Goal: Information Seeking & Learning: Learn about a topic

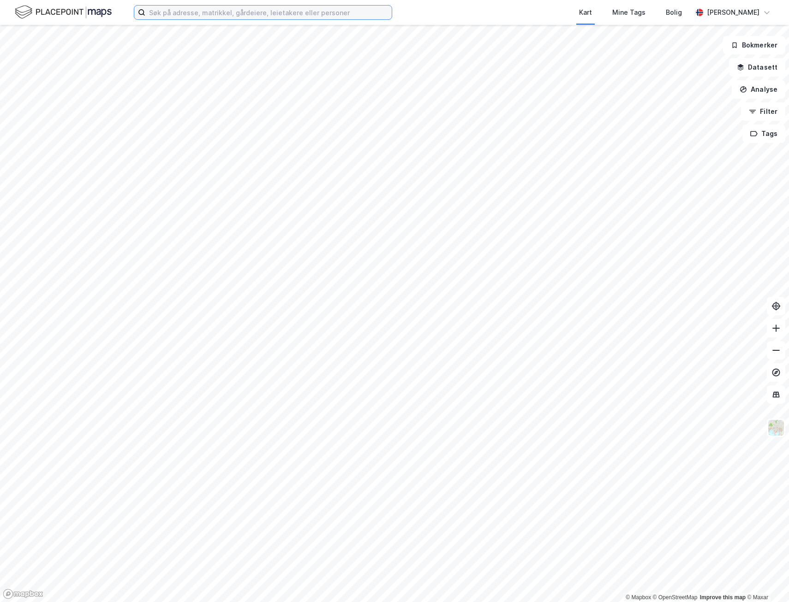
click at [217, 13] on input at bounding box center [268, 13] width 246 height 14
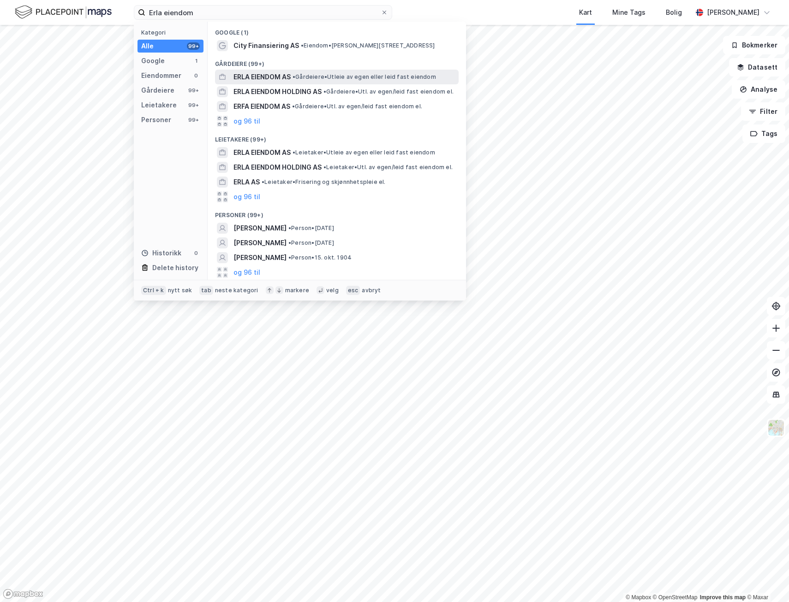
click at [289, 77] on span "ERLA EIENDOM AS" at bounding box center [261, 76] width 57 height 11
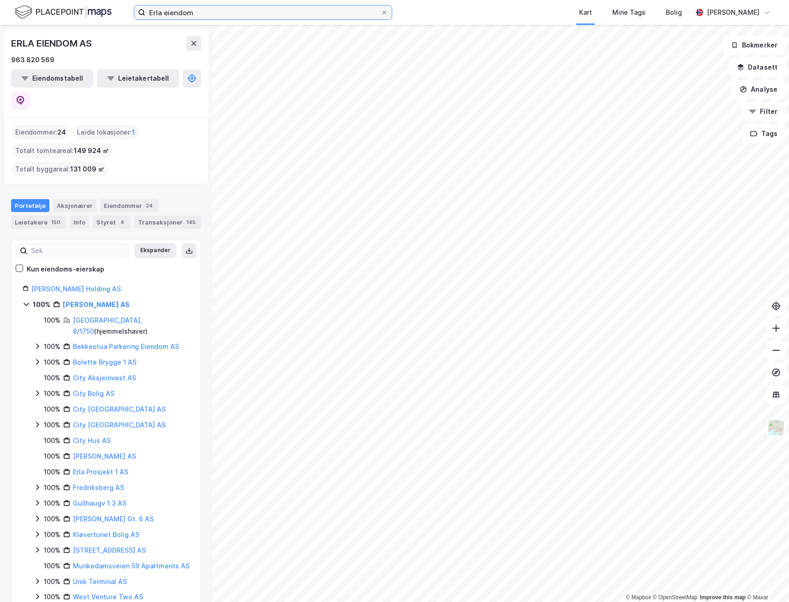
drag, startPoint x: 202, startPoint y: 12, endPoint x: 86, endPoint y: 7, distance: 115.9
click at [86, 7] on div "Erla eiendom [GEOGRAPHIC_DATA] Tags Bolig [PERSON_NAME]" at bounding box center [394, 12] width 789 height 25
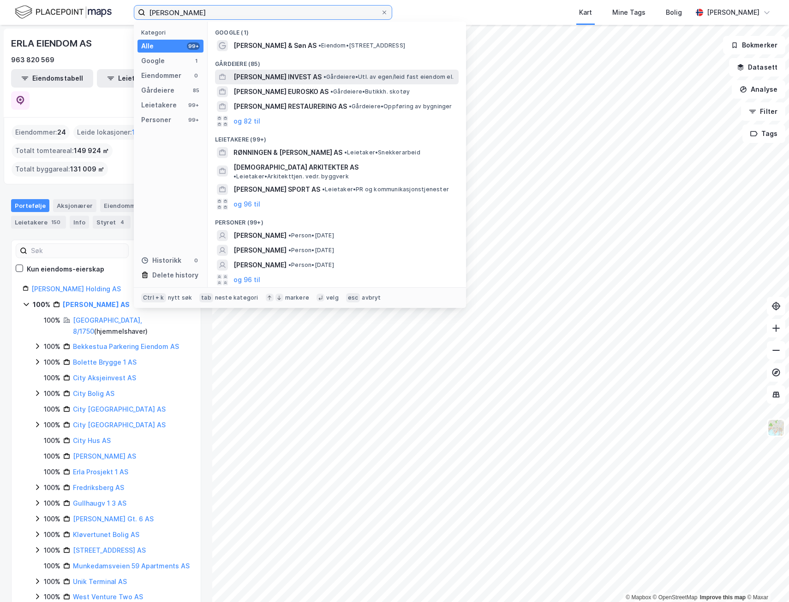
type input "[PERSON_NAME]"
click at [327, 76] on span "• Gårdeiere • Utl. av egen/leid fast eiendom el." at bounding box center [388, 76] width 130 height 7
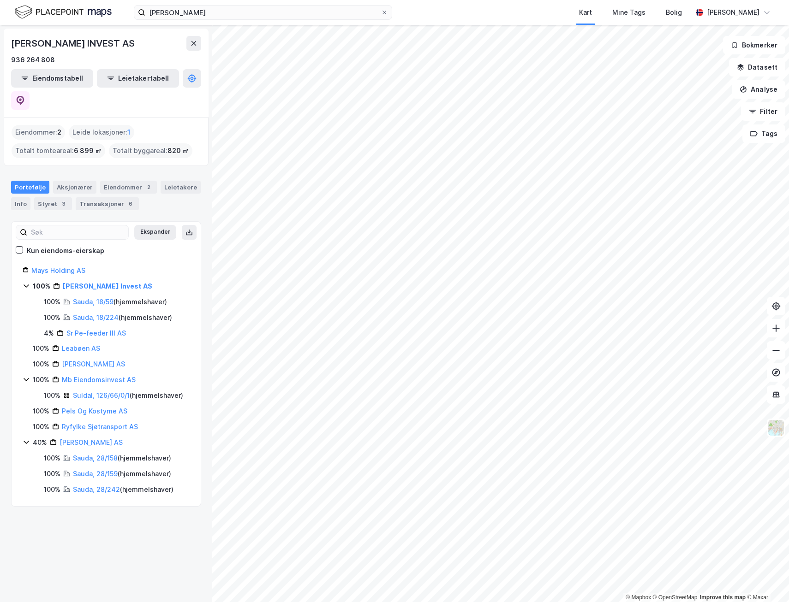
click at [29, 282] on icon at bounding box center [26, 285] width 7 height 7
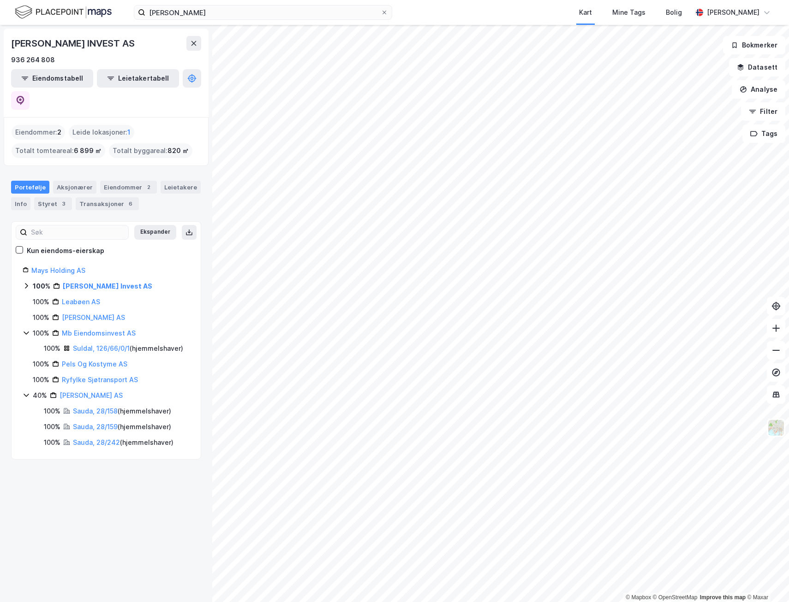
click at [28, 282] on icon at bounding box center [26, 285] width 7 height 7
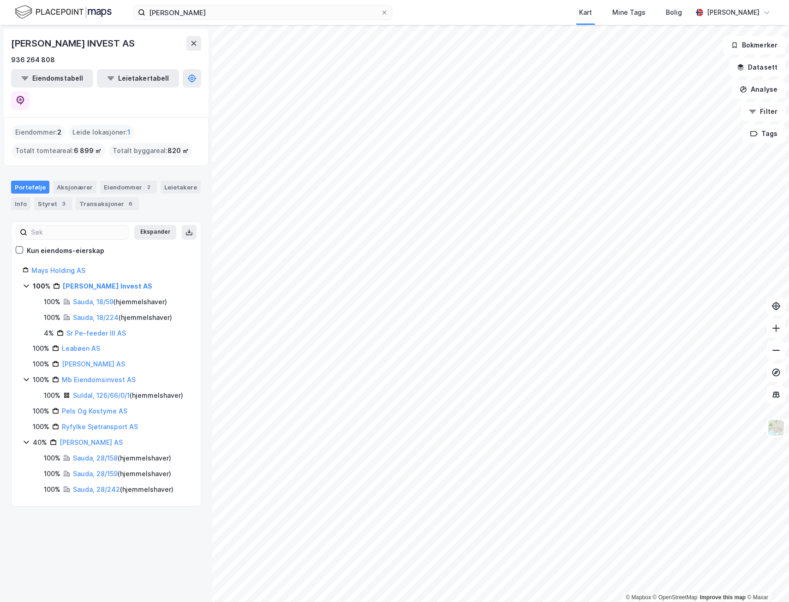
click at [26, 376] on icon at bounding box center [26, 379] width 7 height 7
click at [25, 376] on icon at bounding box center [26, 379] width 7 height 7
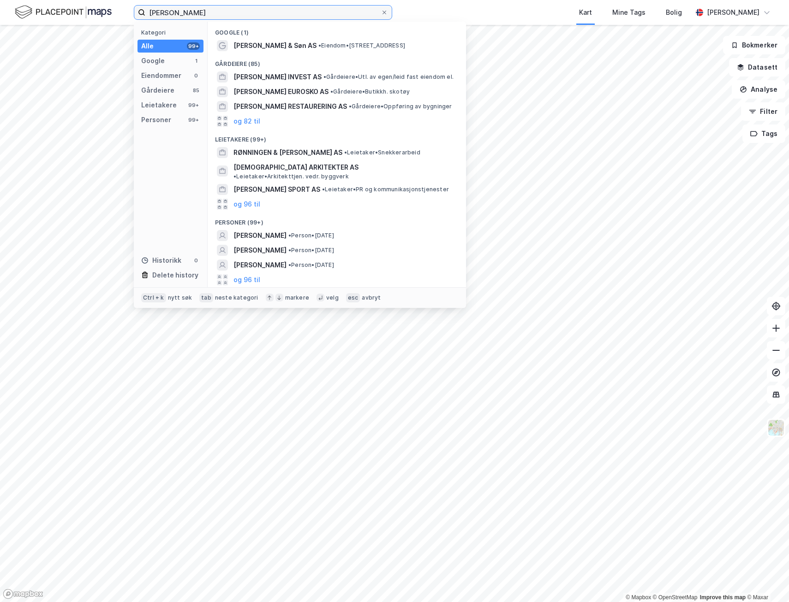
click at [212, 14] on input "[PERSON_NAME]" at bounding box center [262, 13] width 235 height 14
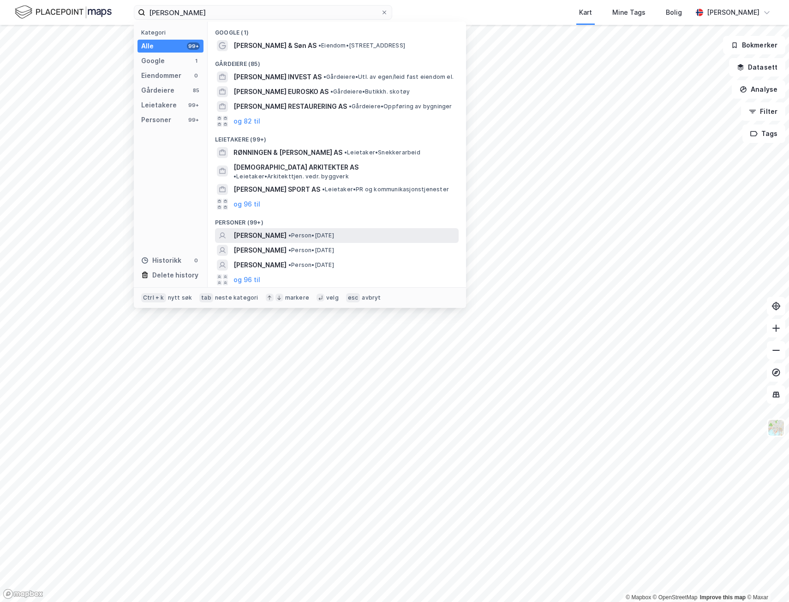
click at [283, 230] on span "[PERSON_NAME]" at bounding box center [259, 235] width 53 height 11
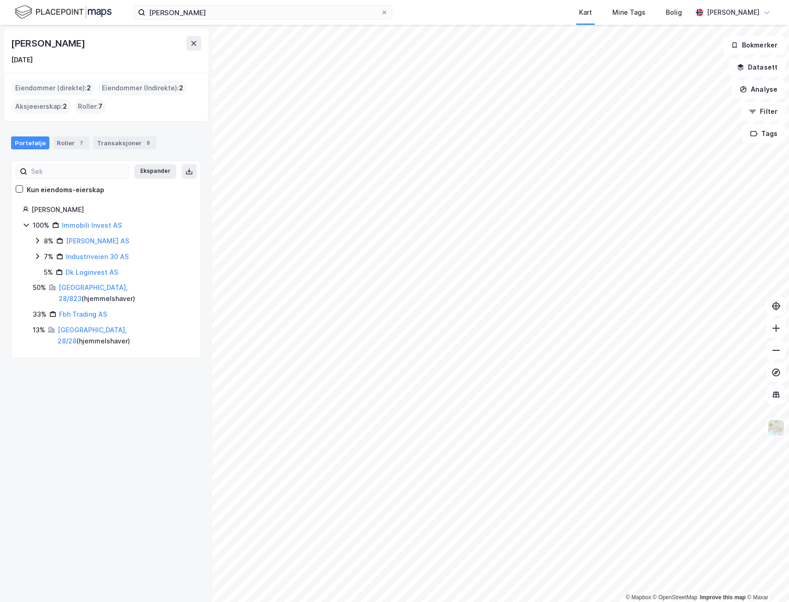
click at [38, 240] on icon at bounding box center [37, 241] width 3 height 6
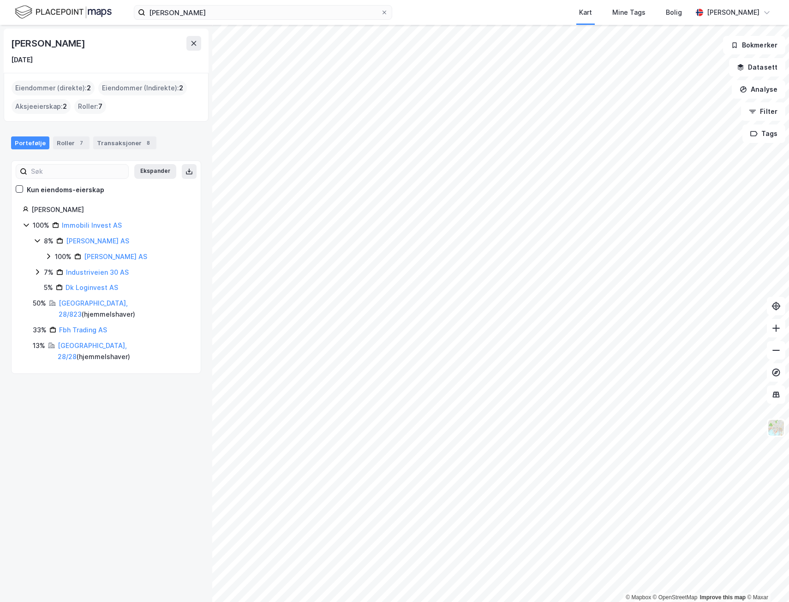
click at [38, 269] on icon at bounding box center [37, 271] width 7 height 7
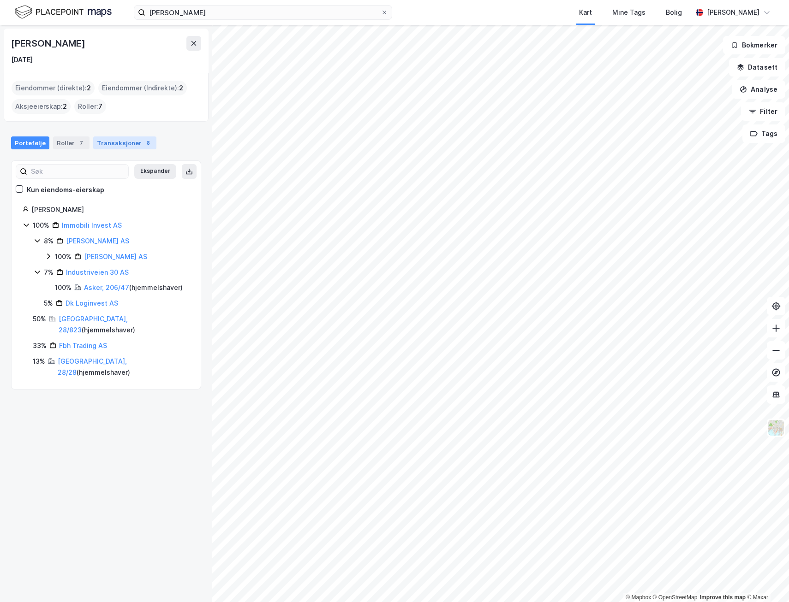
click at [109, 143] on div "Transaksjoner 8" at bounding box center [124, 143] width 63 height 13
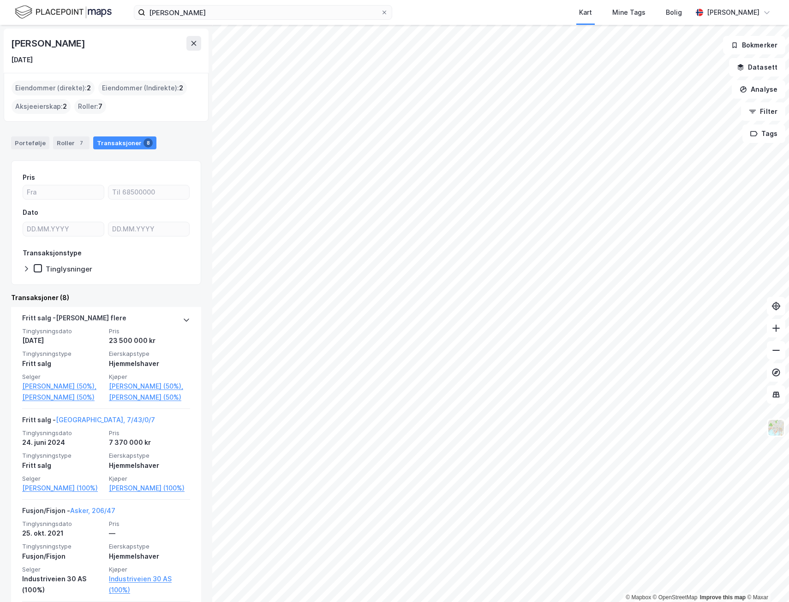
click at [138, 86] on div "Eiendommer (Indirekte) : 2" at bounding box center [142, 88] width 89 height 15
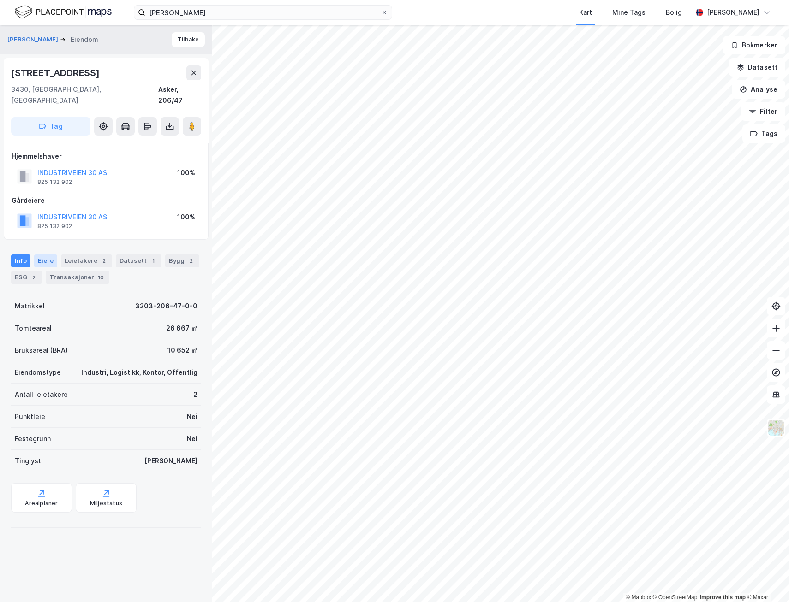
click at [43, 255] on div "Eiere" at bounding box center [45, 261] width 23 height 13
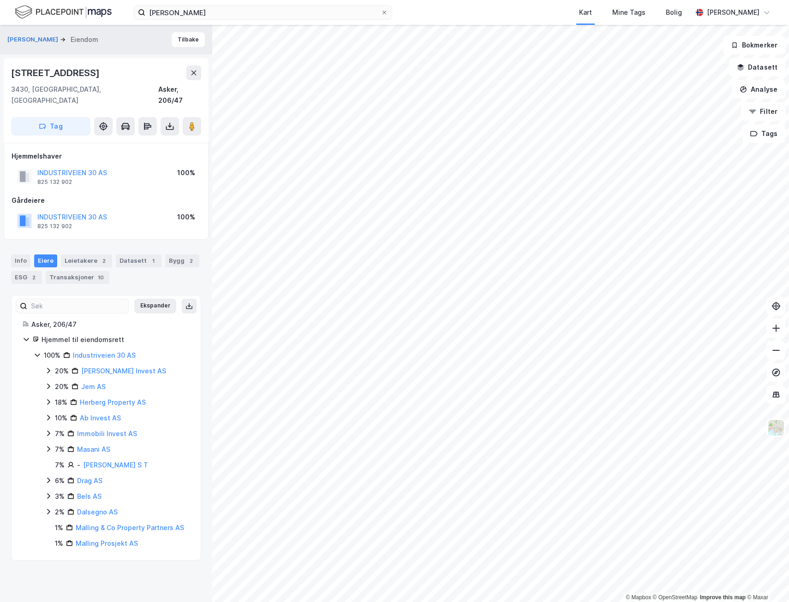
click at [37, 352] on icon at bounding box center [37, 355] width 7 height 7
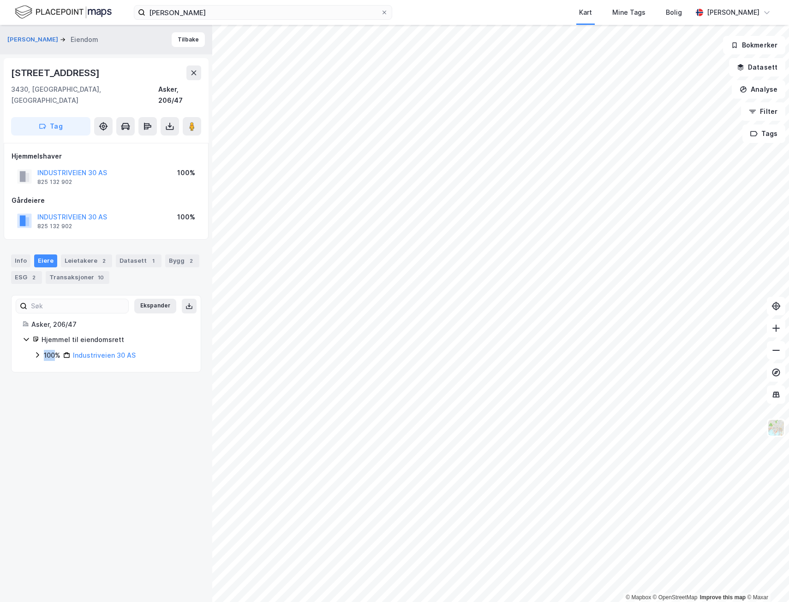
click at [37, 353] on icon at bounding box center [37, 356] width 3 height 6
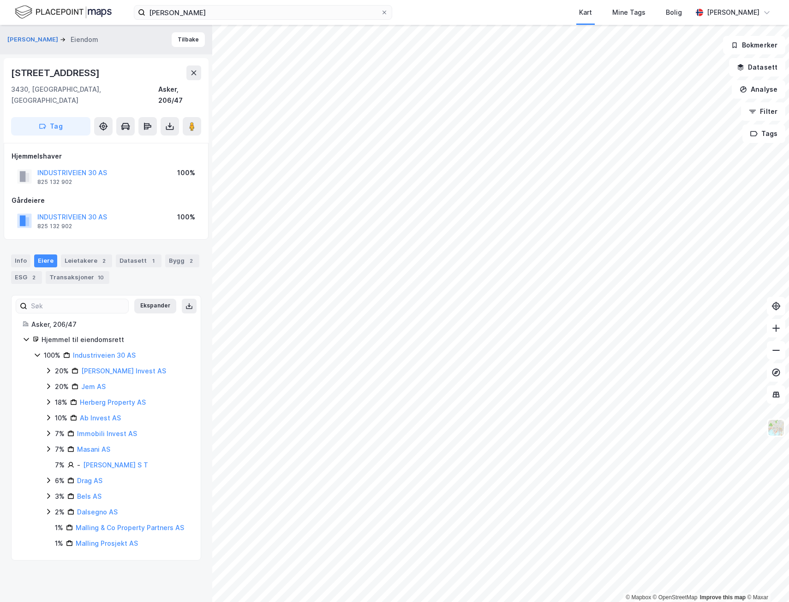
drag, startPoint x: 37, startPoint y: 343, endPoint x: 49, endPoint y: 358, distance: 19.0
click at [49, 367] on icon at bounding box center [48, 370] width 7 height 7
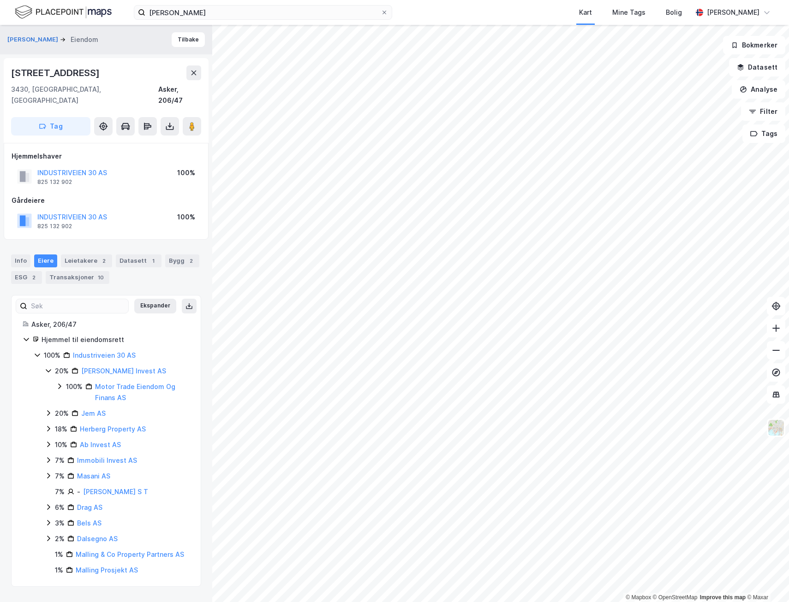
click at [49, 410] on icon at bounding box center [48, 413] width 7 height 7
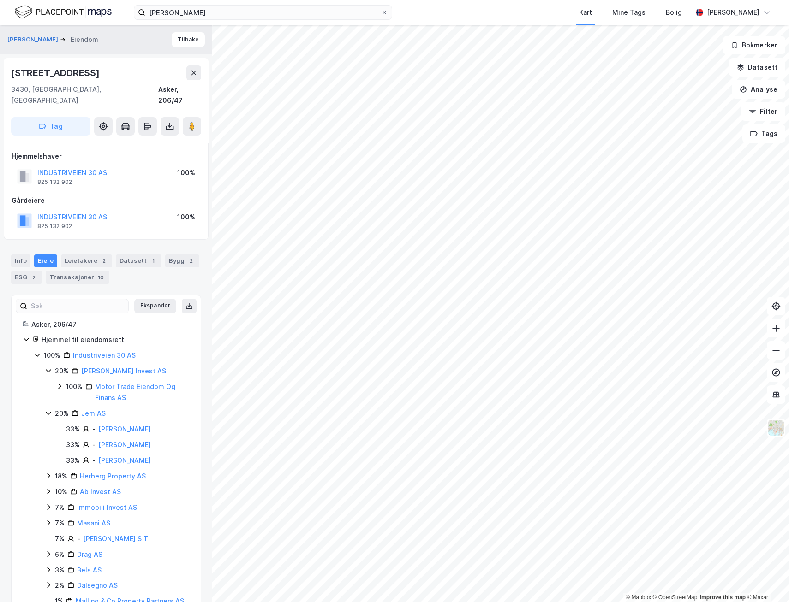
scroll to position [32, 0]
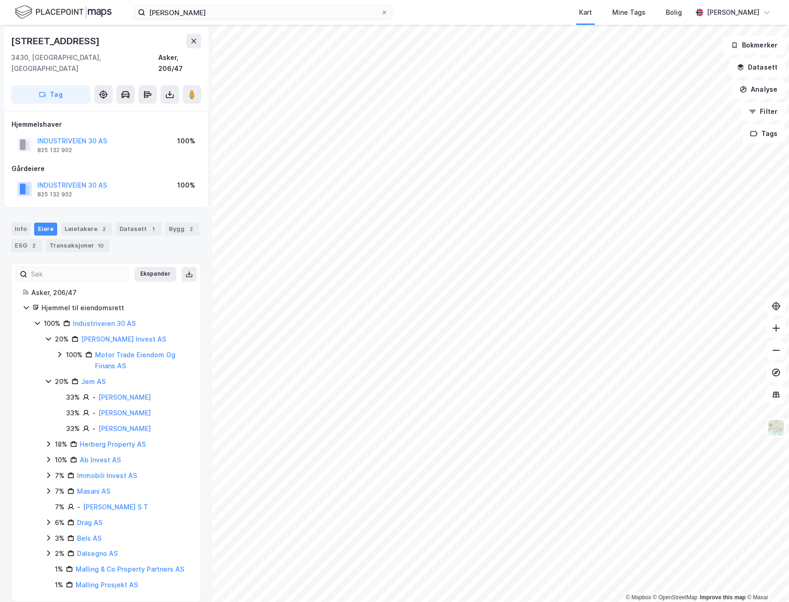
click at [48, 441] on icon at bounding box center [48, 444] width 7 height 7
click at [46, 488] on icon at bounding box center [48, 491] width 7 height 7
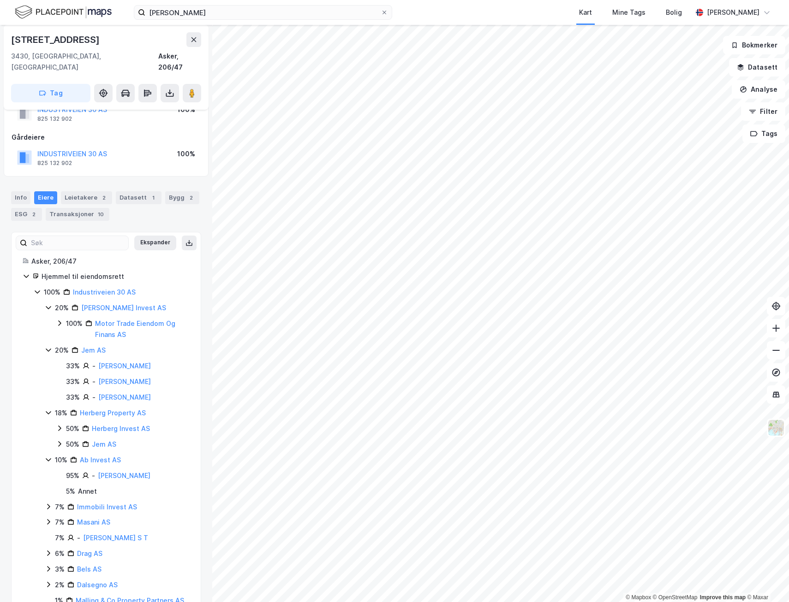
scroll to position [95, 0]
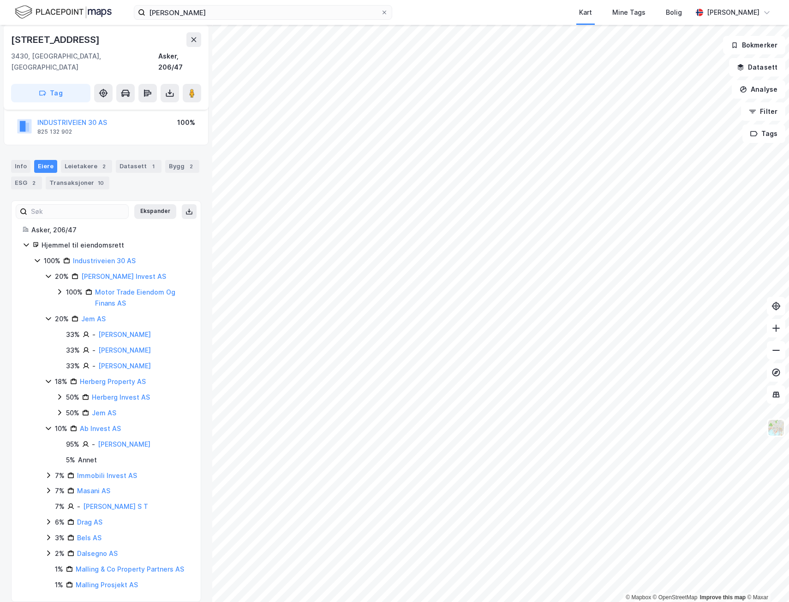
click at [47, 472] on icon at bounding box center [48, 475] width 7 height 7
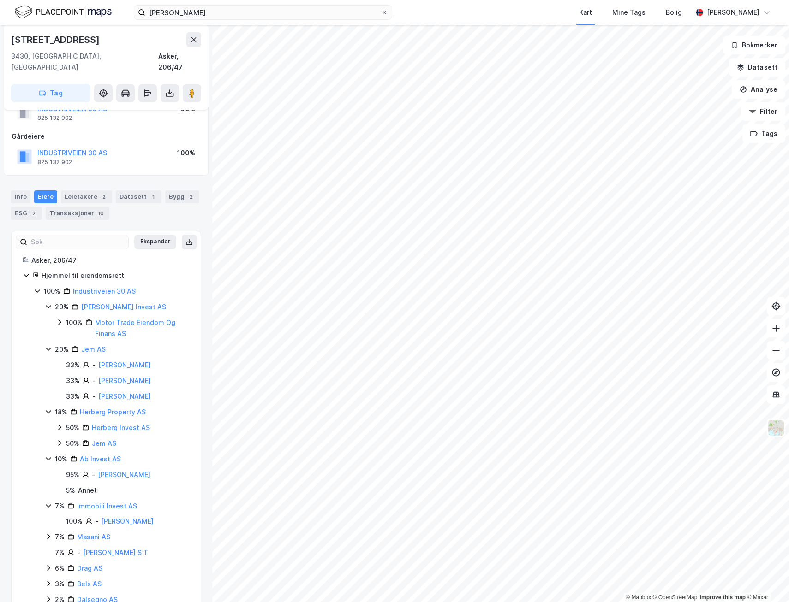
scroll to position [110, 0]
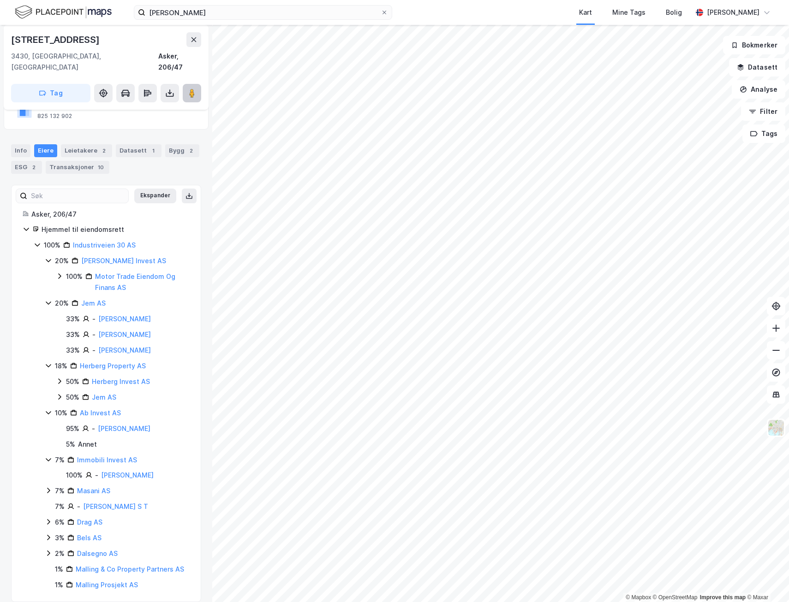
click at [194, 89] on image at bounding box center [192, 93] width 6 height 9
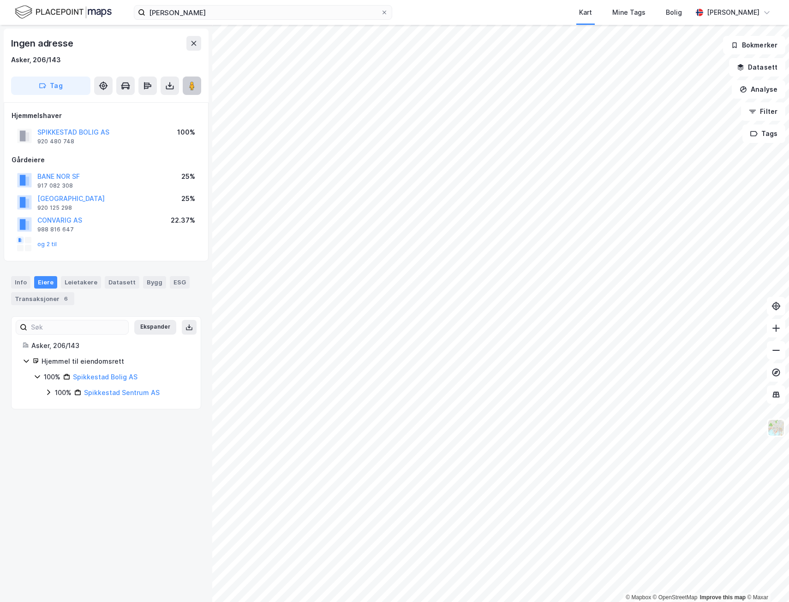
click at [191, 85] on image at bounding box center [192, 85] width 6 height 9
click at [48, 393] on icon at bounding box center [48, 392] width 7 height 7
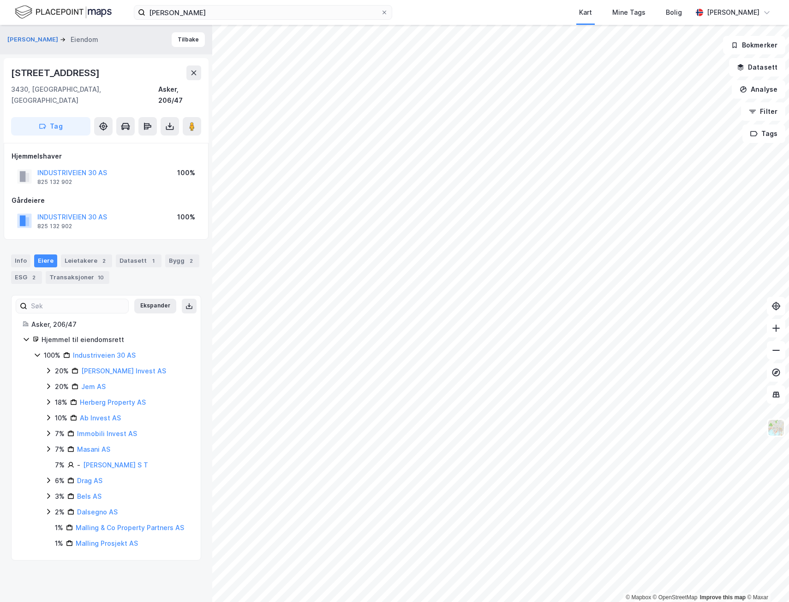
click at [48, 430] on icon at bounding box center [48, 433] width 7 height 7
click at [49, 369] on icon at bounding box center [48, 372] width 3 height 6
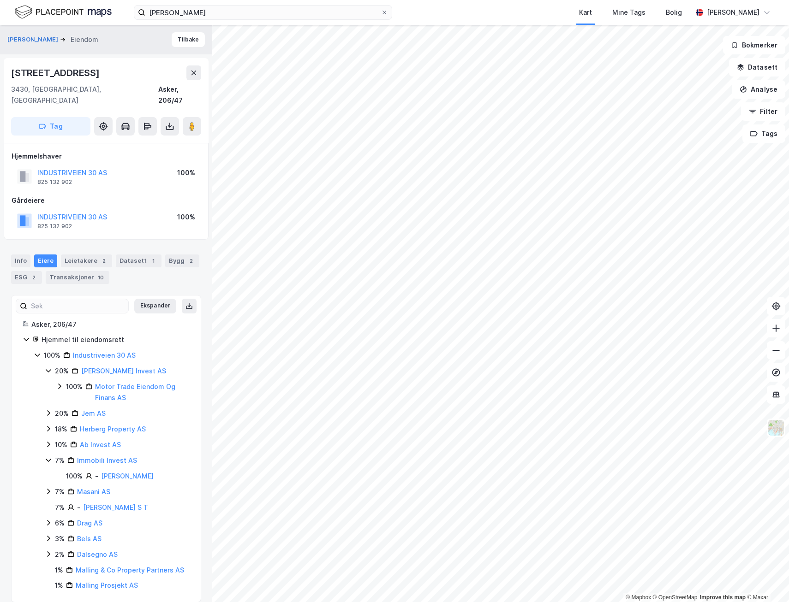
click at [47, 410] on icon at bounding box center [48, 413] width 7 height 7
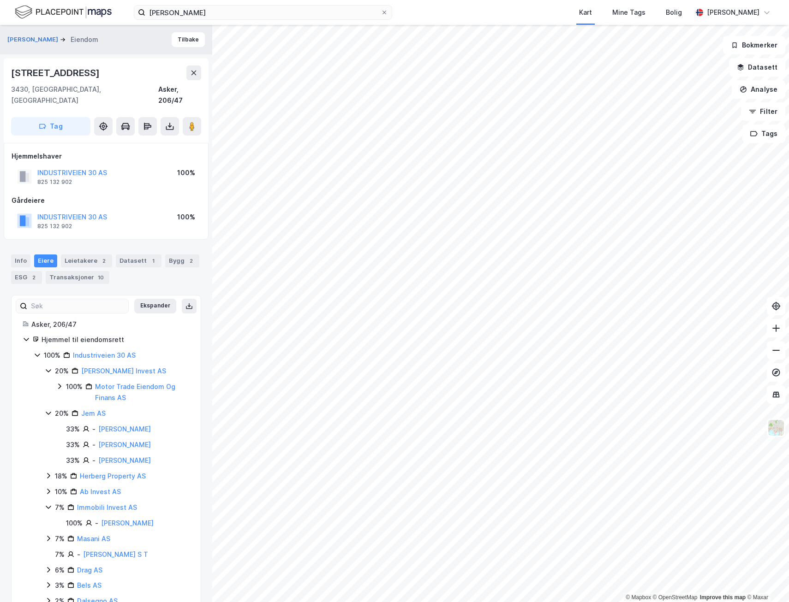
click at [48, 472] on icon at bounding box center [48, 475] width 7 height 7
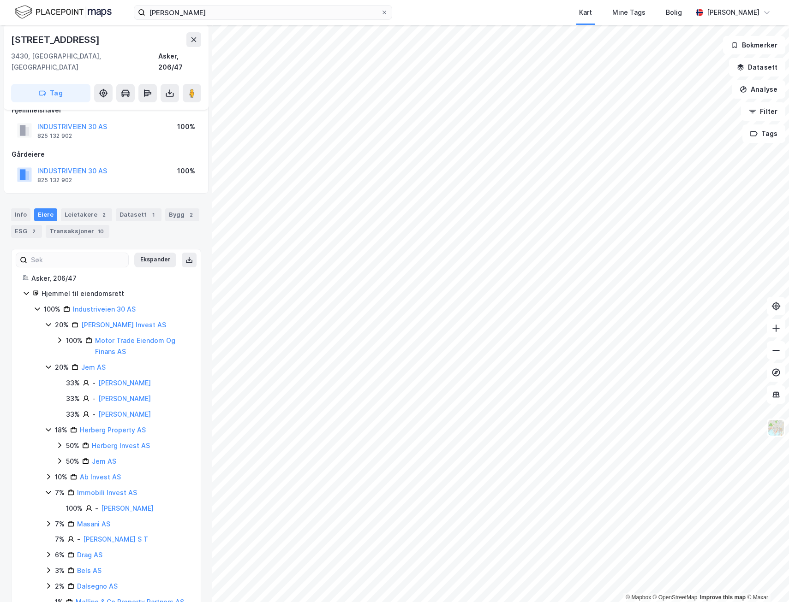
click at [59, 442] on icon at bounding box center [59, 445] width 7 height 7
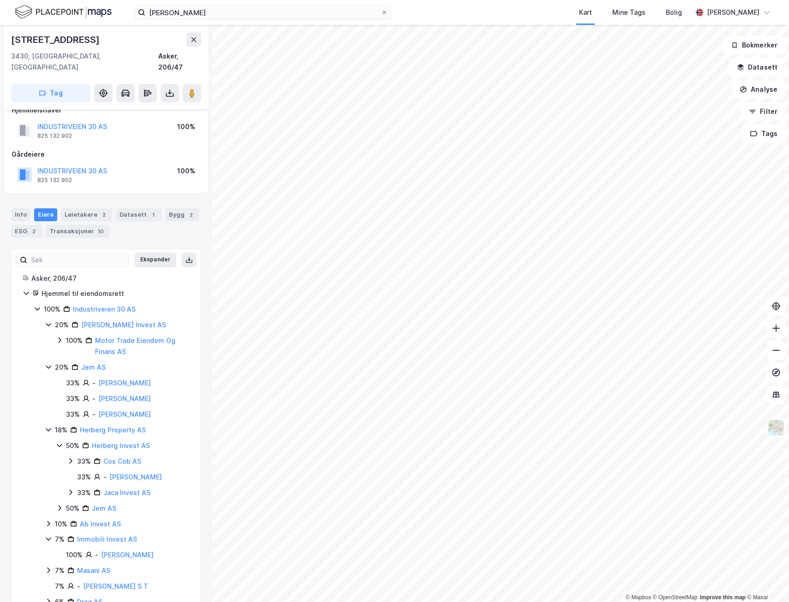
click at [68, 489] on icon at bounding box center [70, 492] width 7 height 7
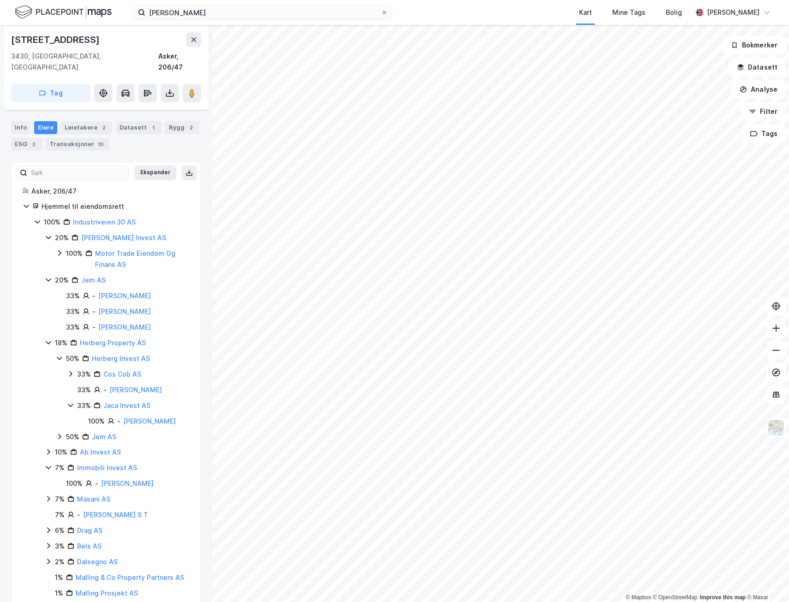
scroll to position [138, 0]
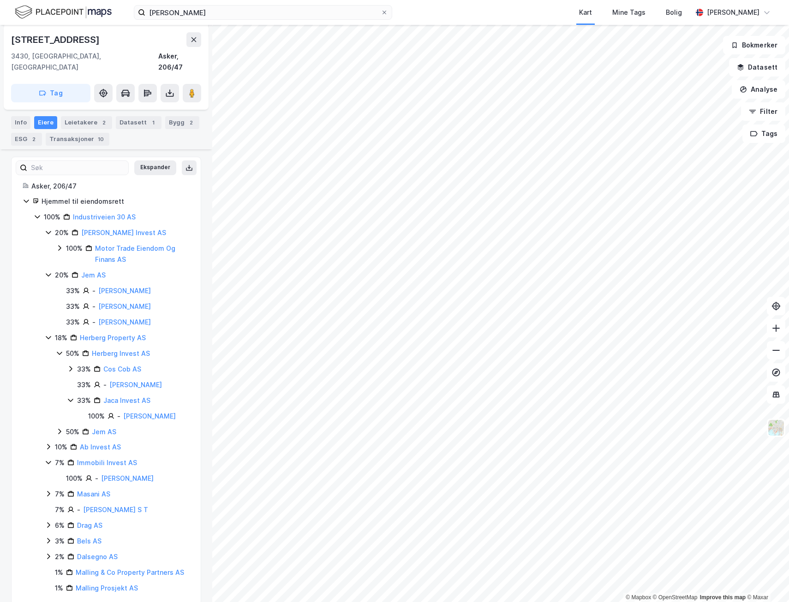
click at [59, 428] on icon at bounding box center [59, 431] width 7 height 7
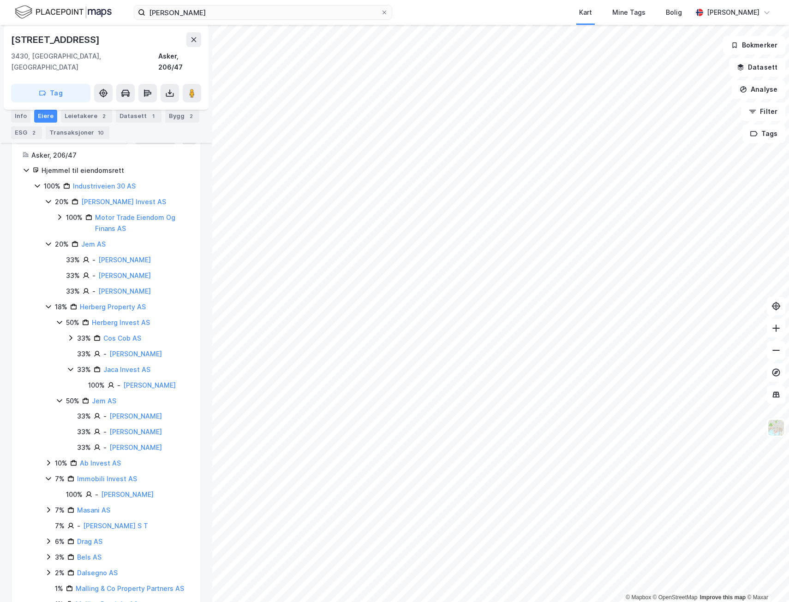
scroll to position [185, 0]
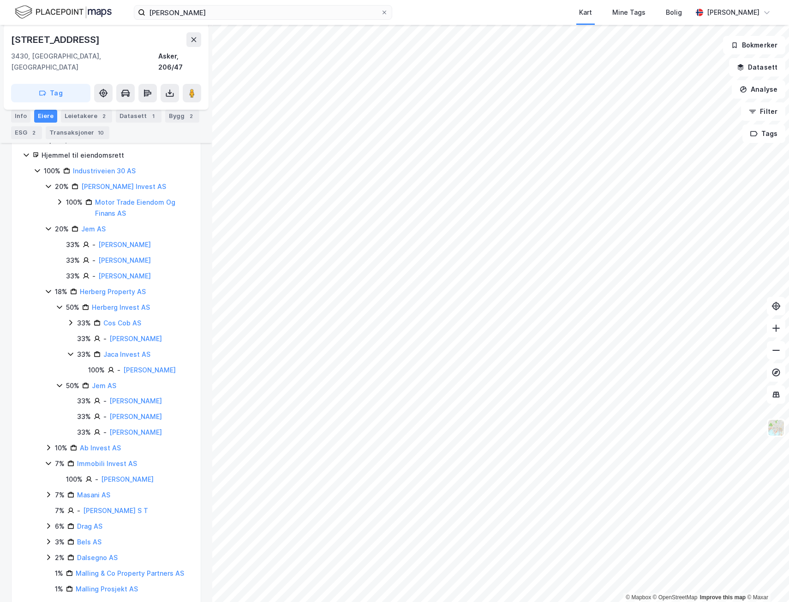
click at [52, 448] on icon at bounding box center [48, 447] width 7 height 7
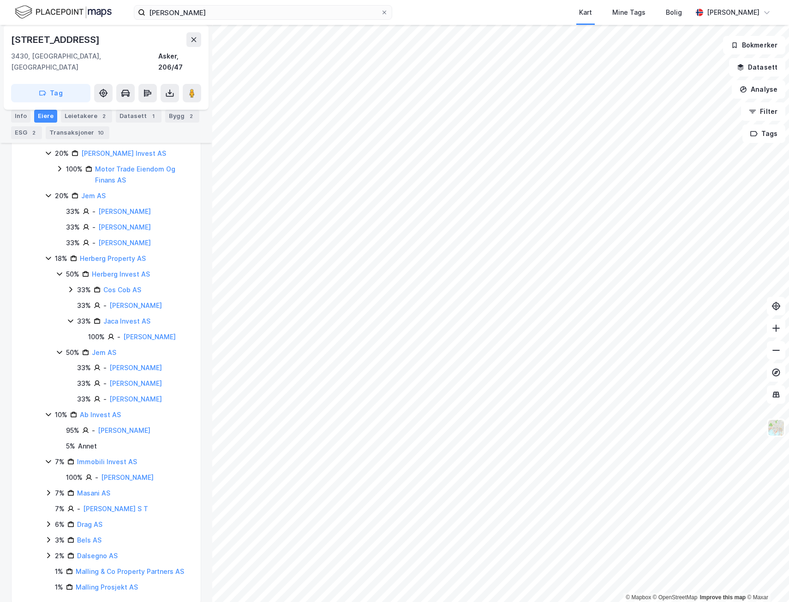
scroll to position [231, 0]
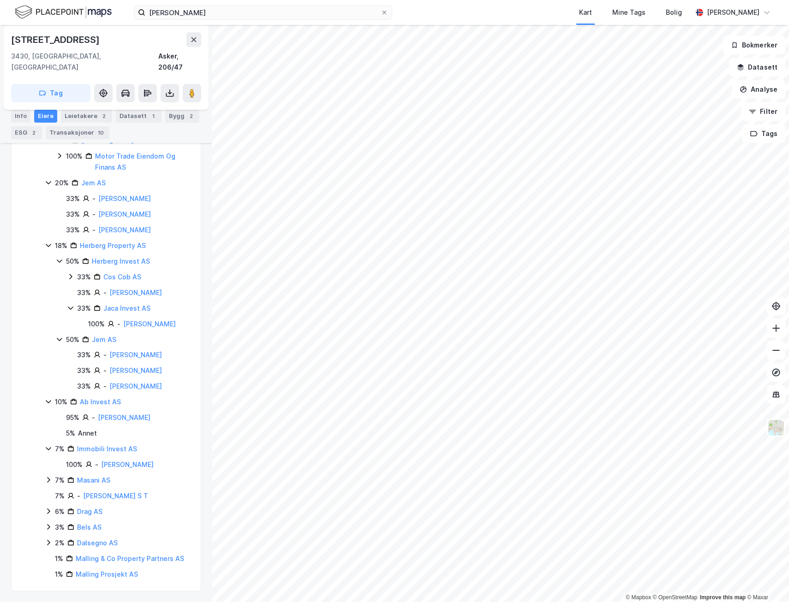
click at [45, 477] on icon at bounding box center [48, 480] width 7 height 7
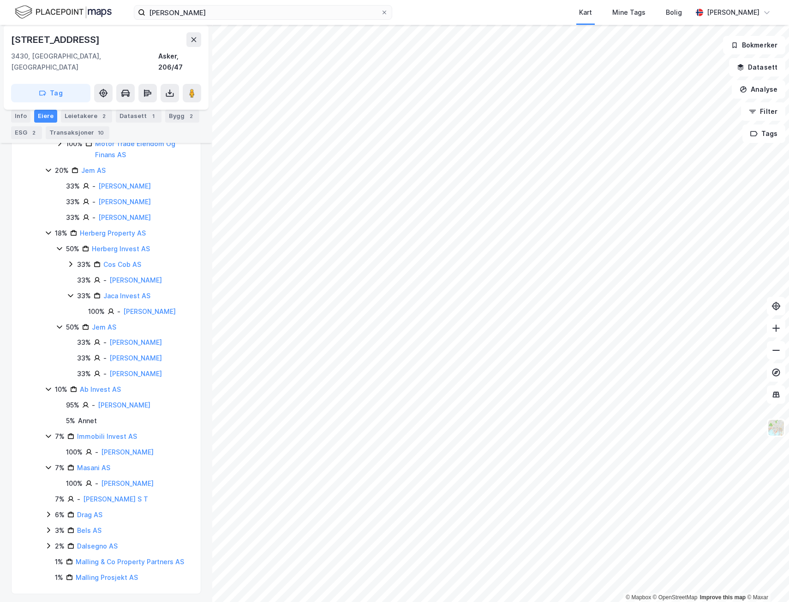
scroll to position [246, 0]
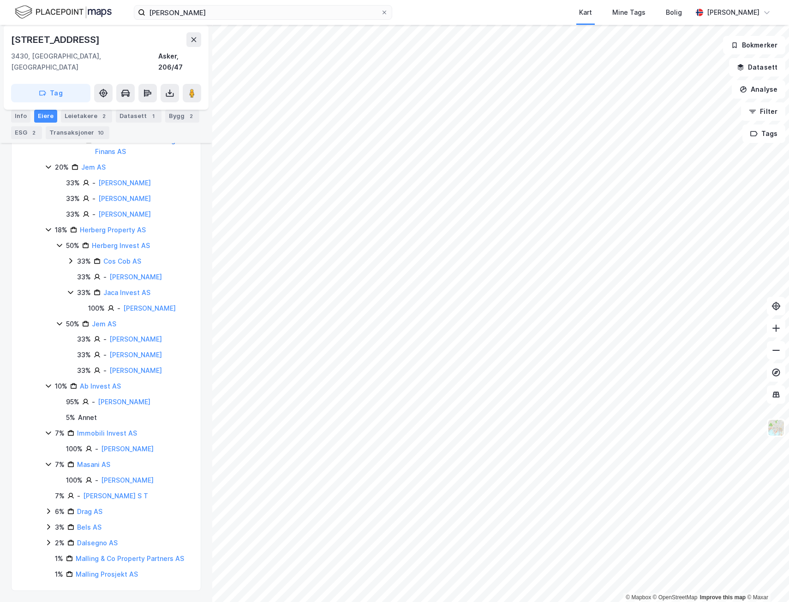
click at [49, 512] on icon at bounding box center [48, 511] width 7 height 7
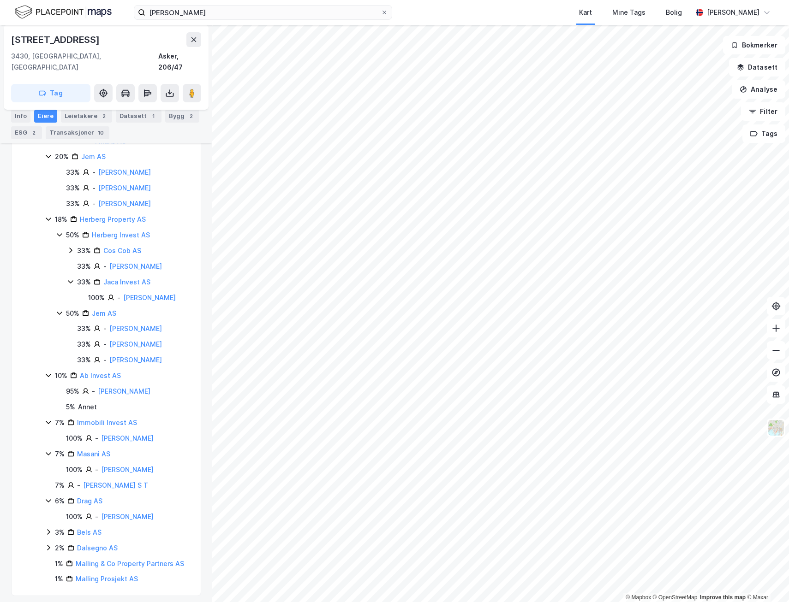
scroll to position [262, 0]
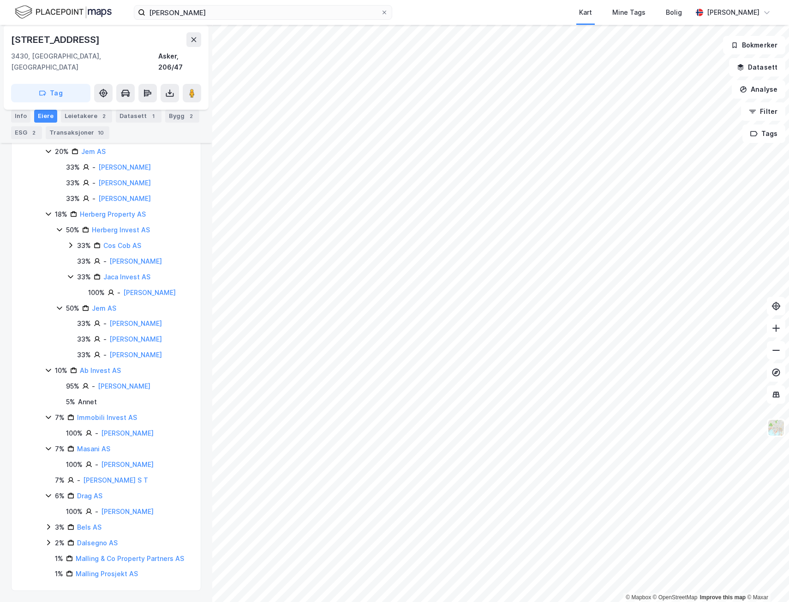
click at [47, 526] on icon at bounding box center [48, 527] width 7 height 7
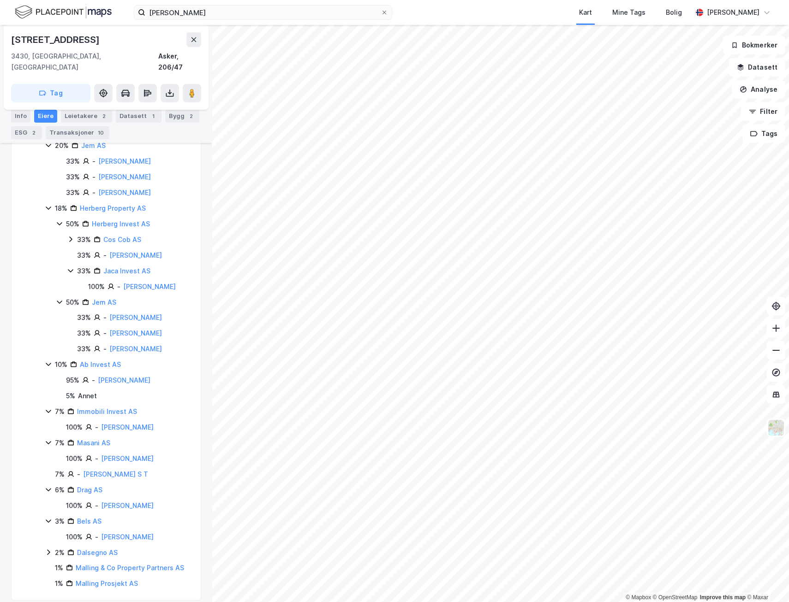
scroll to position [278, 0]
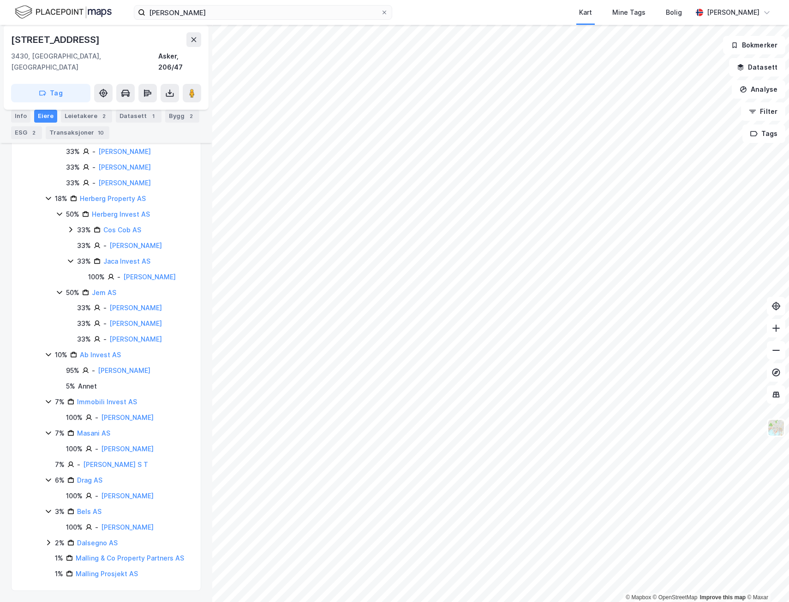
click at [46, 542] on icon at bounding box center [48, 542] width 7 height 7
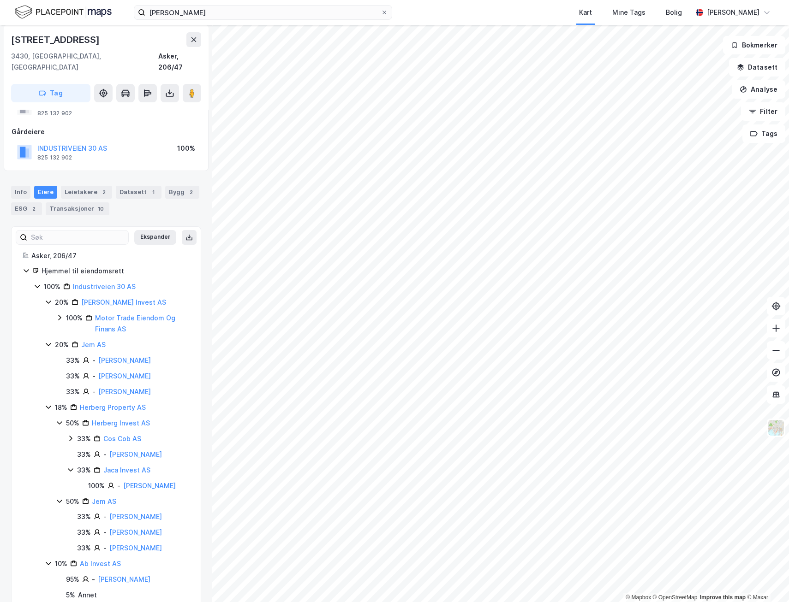
scroll to position [0, 0]
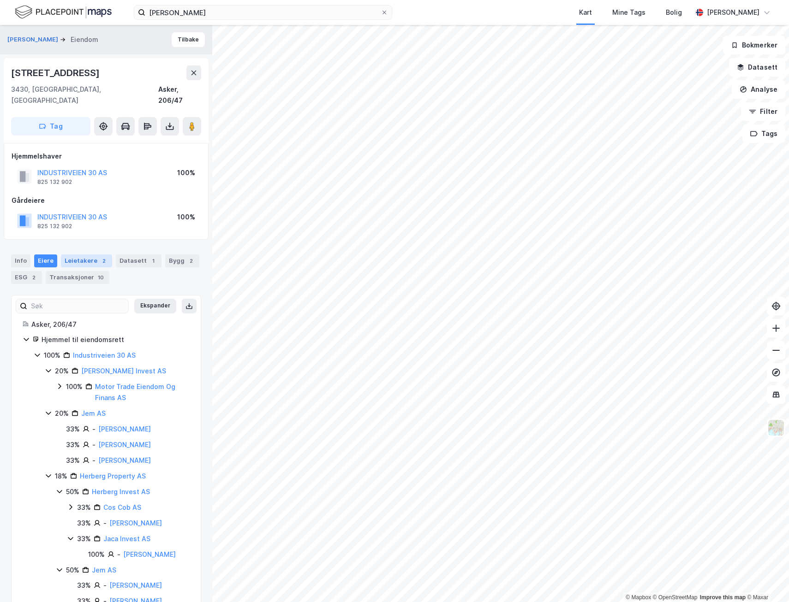
click at [78, 255] on div "Leietakere 2" at bounding box center [86, 261] width 51 height 13
